Goal: Navigation & Orientation: Find specific page/section

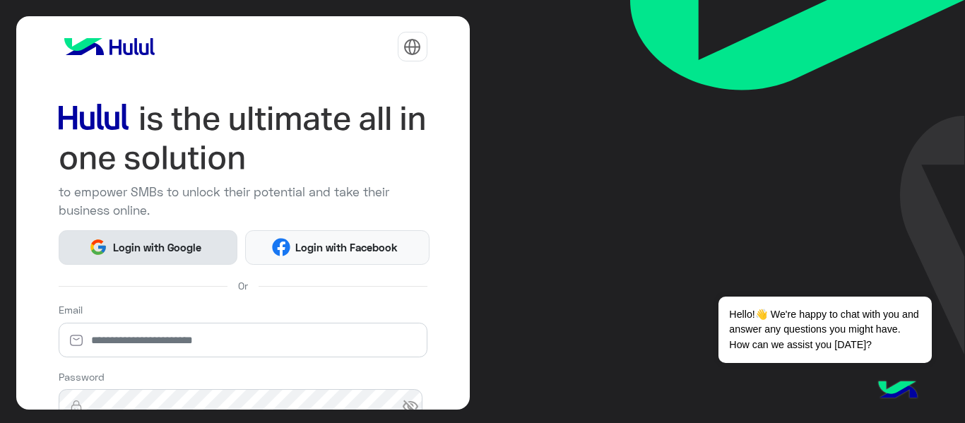
click at [142, 252] on span "Login with Google" at bounding box center [156, 247] width 99 height 16
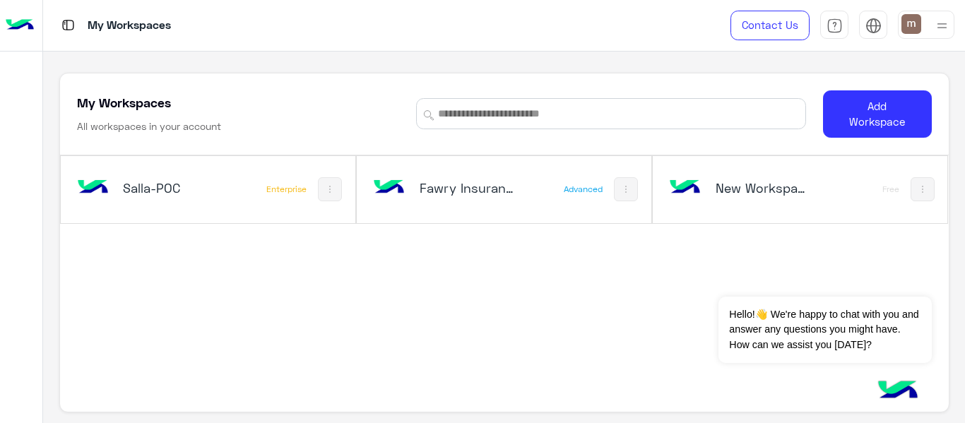
click at [772, 190] on h5 "New Workspace 1" at bounding box center [763, 187] width 97 height 17
click at [771, 191] on h5 "New Workspace 1" at bounding box center [763, 187] width 97 height 17
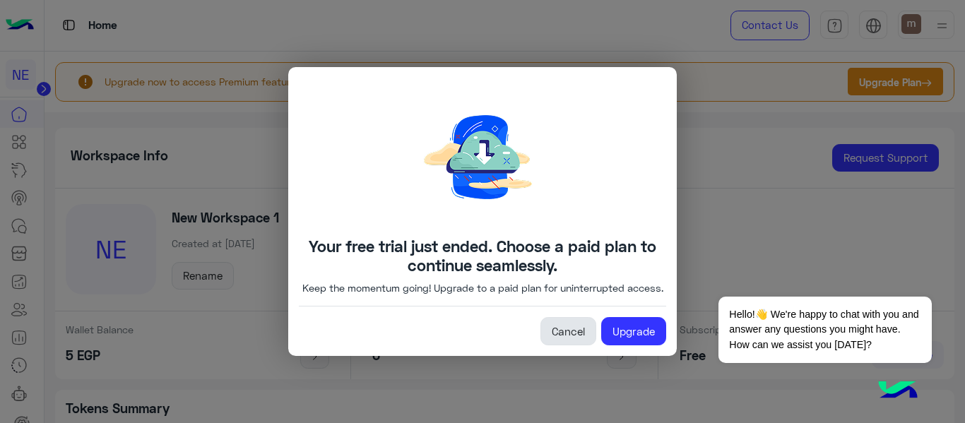
click at [573, 340] on link "Cancel" at bounding box center [568, 331] width 56 height 28
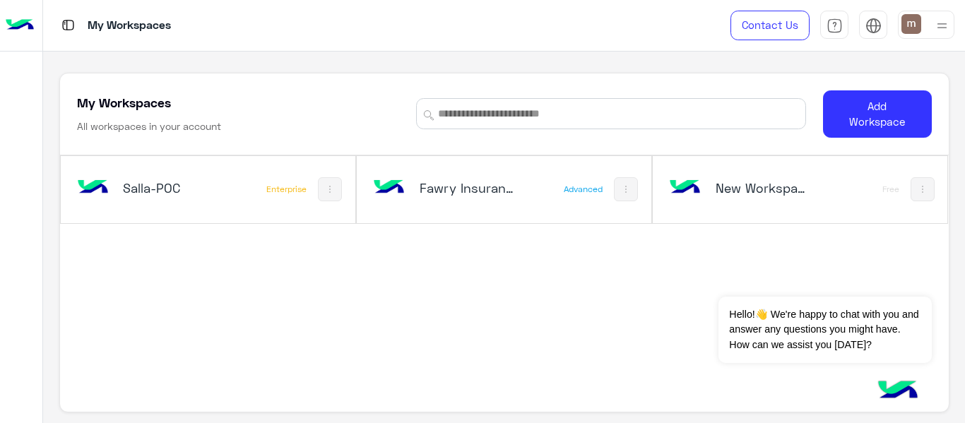
click at [638, 143] on div "My Workspaces All workspaces in your account Add Workspace" at bounding box center [504, 114] width 888 height 82
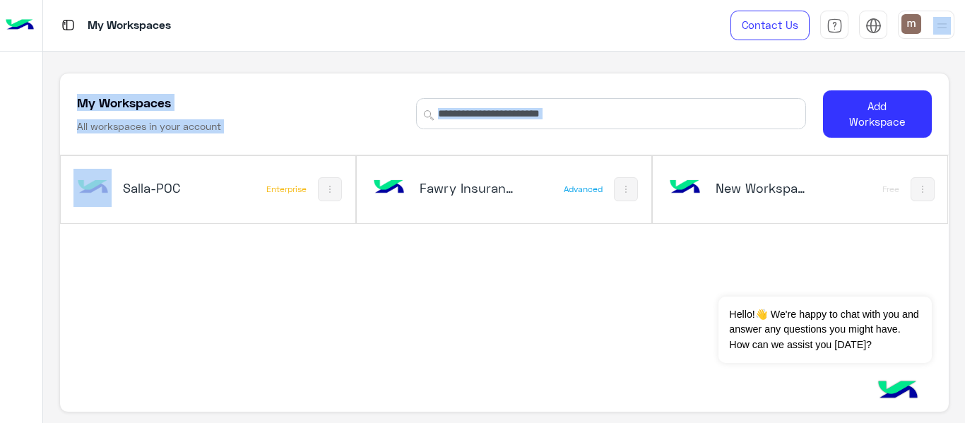
drag, startPoint x: 964, startPoint y: 49, endPoint x: 956, endPoint y: 111, distance: 62.6
click at [956, 111] on div "My Workspaces Contact Us Help Center عربي English My Workspaces All workspaces …" at bounding box center [504, 211] width 922 height 423
click at [910, 196] on button at bounding box center [922, 189] width 24 height 24
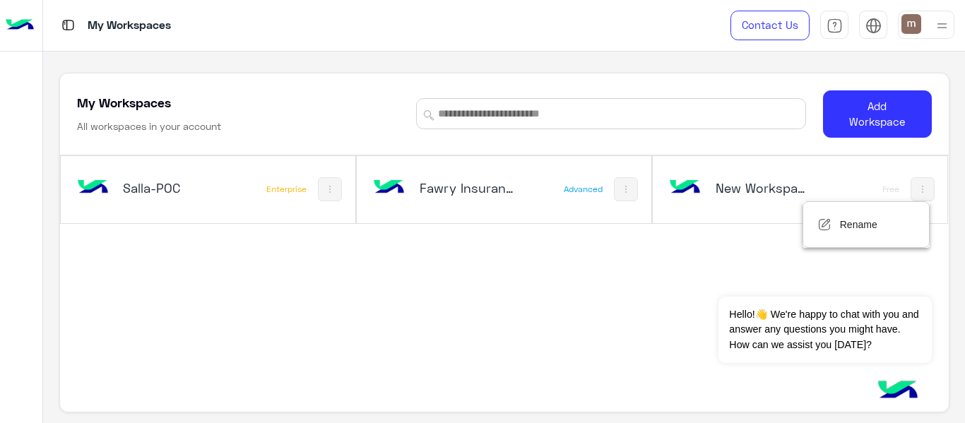
click at [964, 128] on div at bounding box center [482, 211] width 965 height 423
click at [499, 326] on div "Salla-POC Enterprise Fawry Insurance Brokerage`s Advanced New Workspace 1 Free" at bounding box center [504, 293] width 888 height 276
